Goal: Browse casually

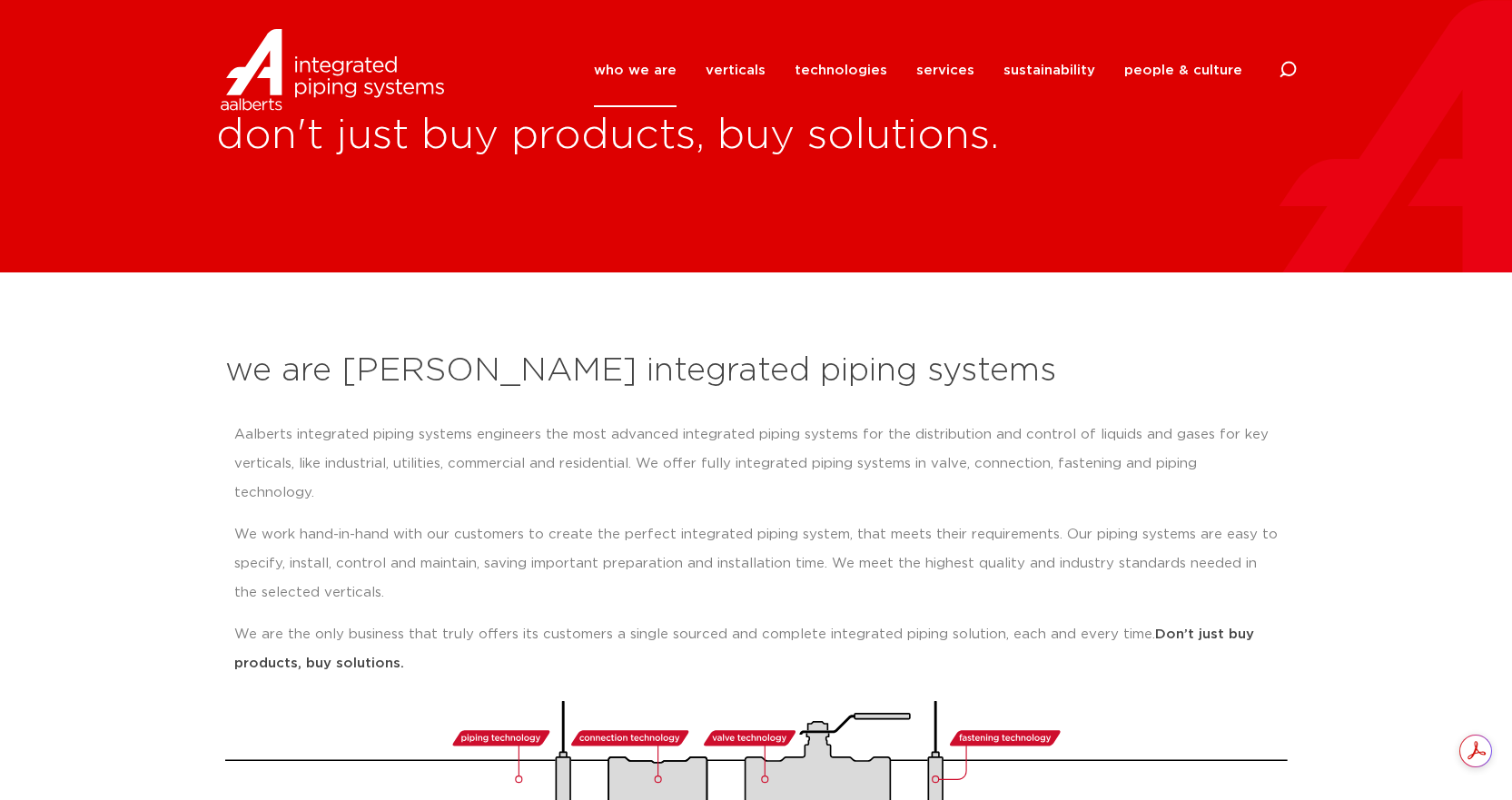
click at [642, 376] on h2 "we are [PERSON_NAME] integrated piping systems" at bounding box center [756, 372] width 1063 height 44
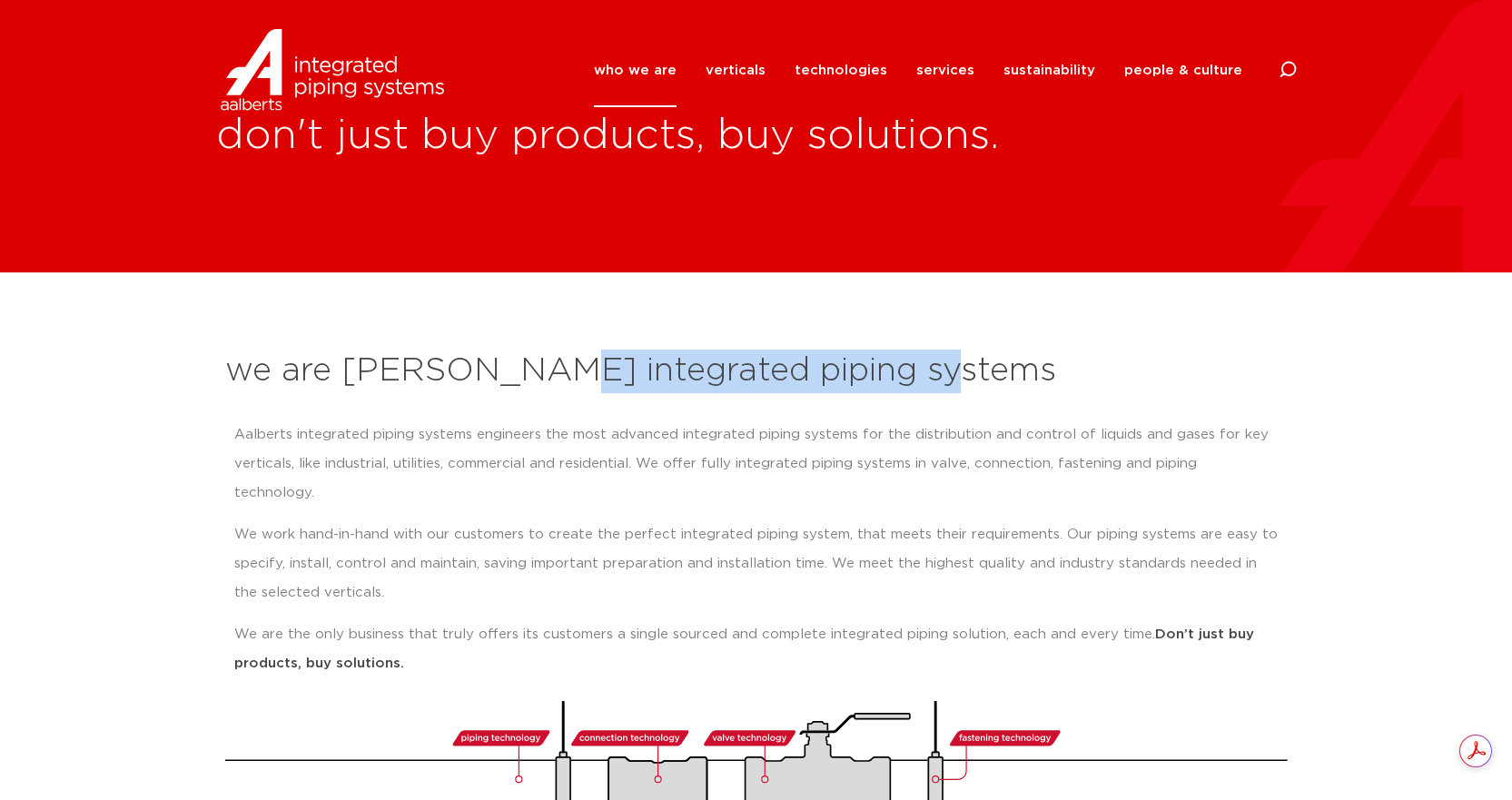
drag, startPoint x: 953, startPoint y: 384, endPoint x: 518, endPoint y: 362, distance: 435.6
click at [518, 362] on h2 "we are [PERSON_NAME] integrated piping systems" at bounding box center [756, 372] width 1063 height 44
click at [914, 362] on h2 "we are [PERSON_NAME] integrated piping systems" at bounding box center [756, 372] width 1063 height 44
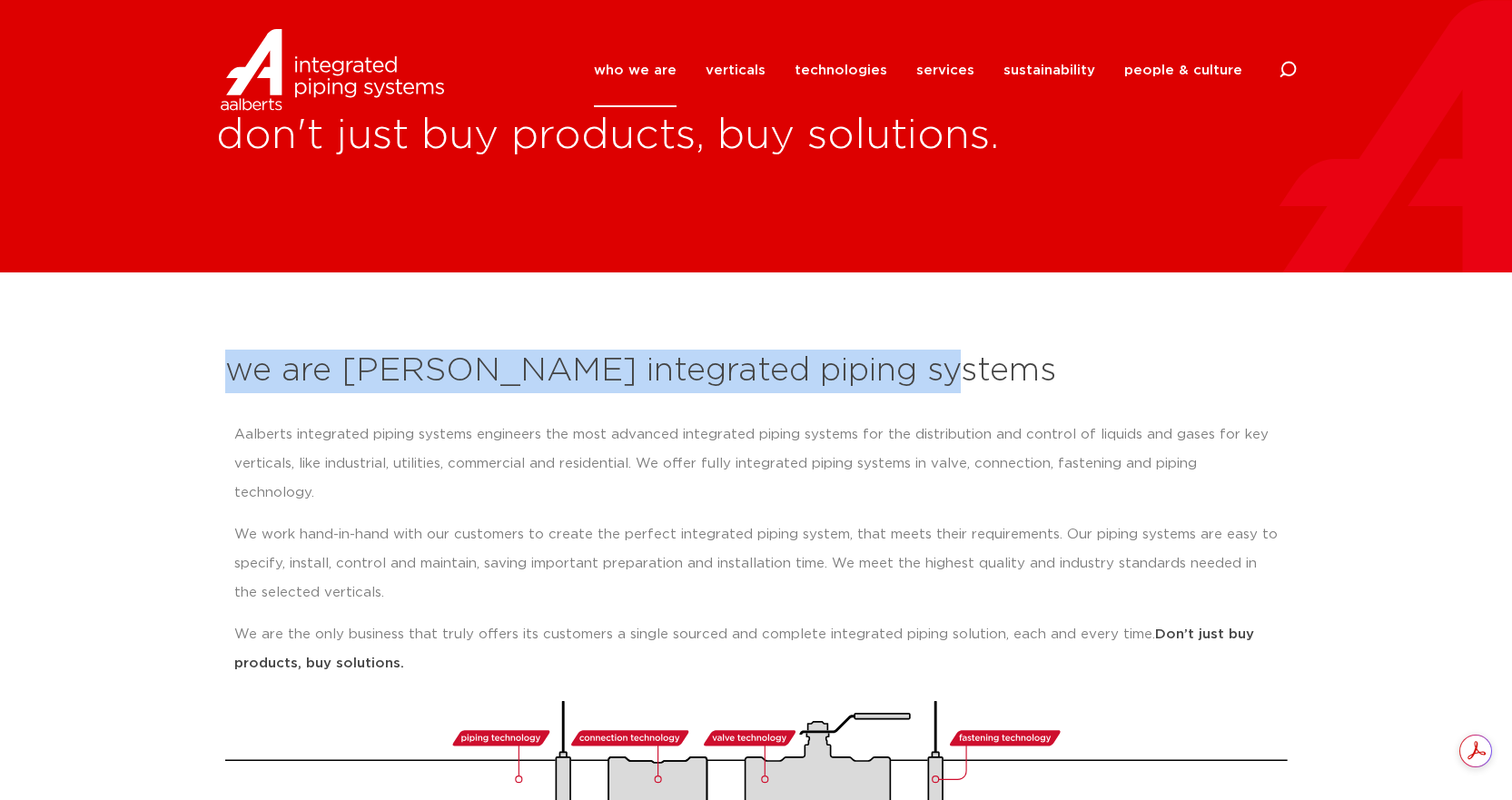
drag, startPoint x: 915, startPoint y: 379, endPoint x: 183, endPoint y: 392, distance: 732.1
click at [183, 392] on section "we are Aalberts integrated piping systems Aalberts integrated piping systems en…" at bounding box center [756, 573] width 1512 height 600
click at [506, 341] on div "we are Aalberts integrated piping systems Aalberts integrated piping systems en…" at bounding box center [756, 581] width 1081 height 482
drag, startPoint x: 929, startPoint y: 371, endPoint x: 213, endPoint y: 373, distance: 716.0
click at [213, 373] on section "we are Aalberts integrated piping systems Aalberts integrated piping systems en…" at bounding box center [756, 573] width 1512 height 600
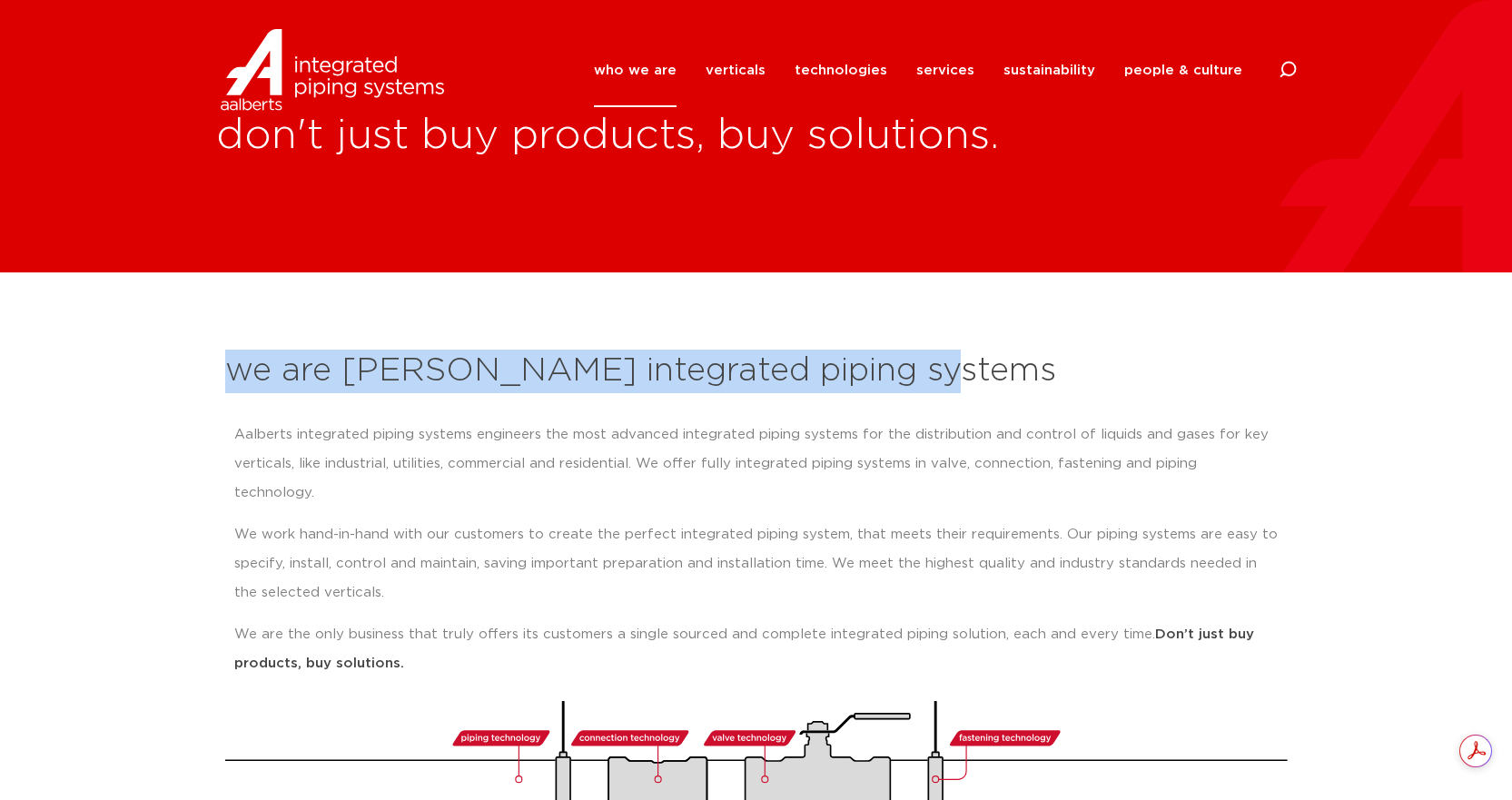
click at [312, 363] on h2 "we are [PERSON_NAME] integrated piping systems" at bounding box center [756, 372] width 1063 height 44
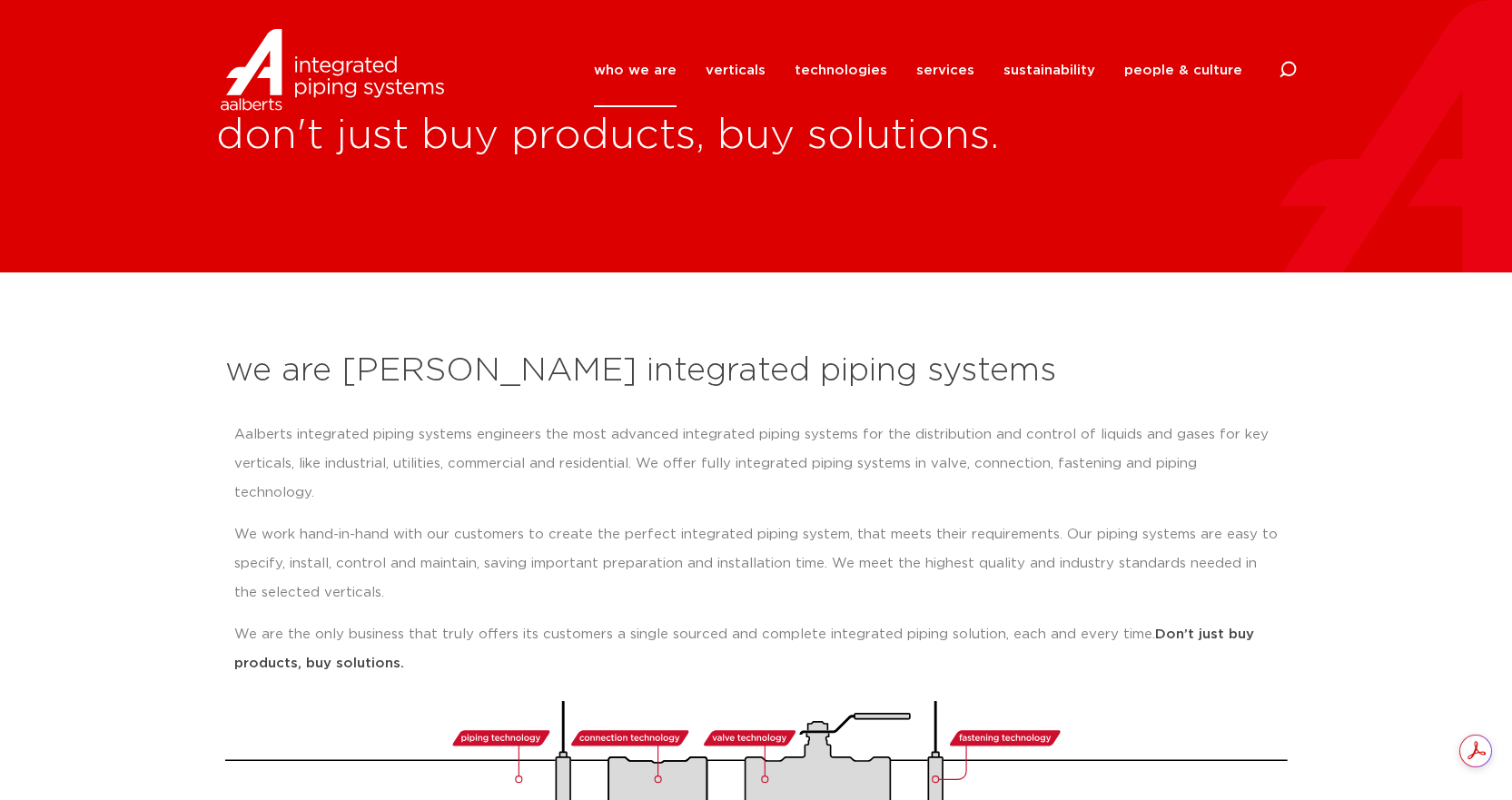
click at [454, 411] on div "Aalberts integrated piping systems engineers the most advanced integrated pipin…" at bounding box center [756, 556] width 1063 height 290
click at [466, 374] on h2 "we are [PERSON_NAME] integrated piping systems" at bounding box center [756, 372] width 1063 height 44
click at [415, 369] on h2 "we are [PERSON_NAME] integrated piping systems" at bounding box center [756, 372] width 1063 height 44
